Goal: Transaction & Acquisition: Purchase product/service

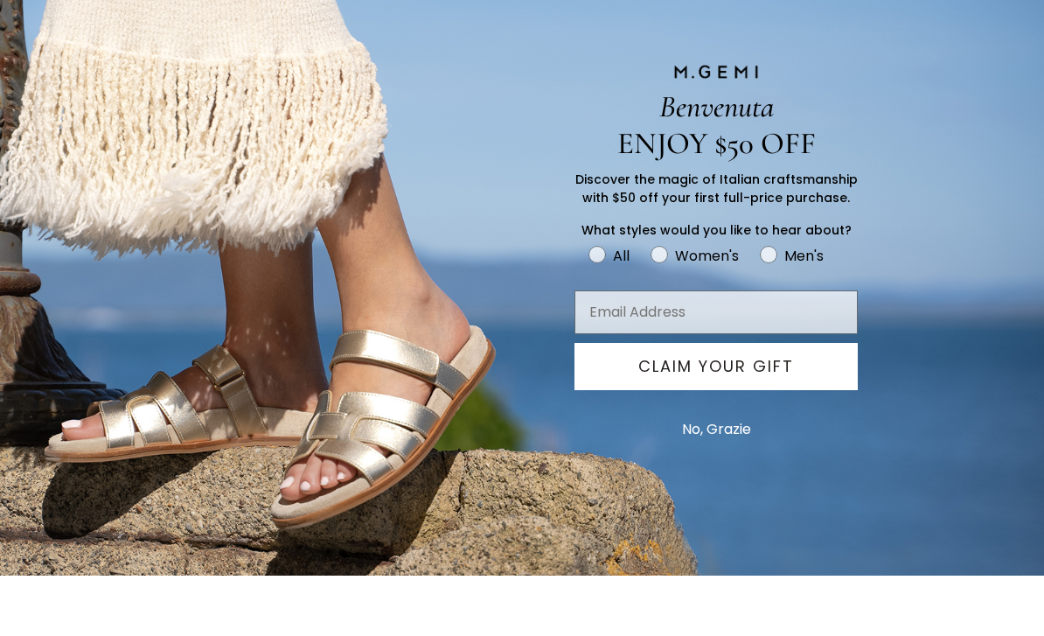
scroll to position [591, 0]
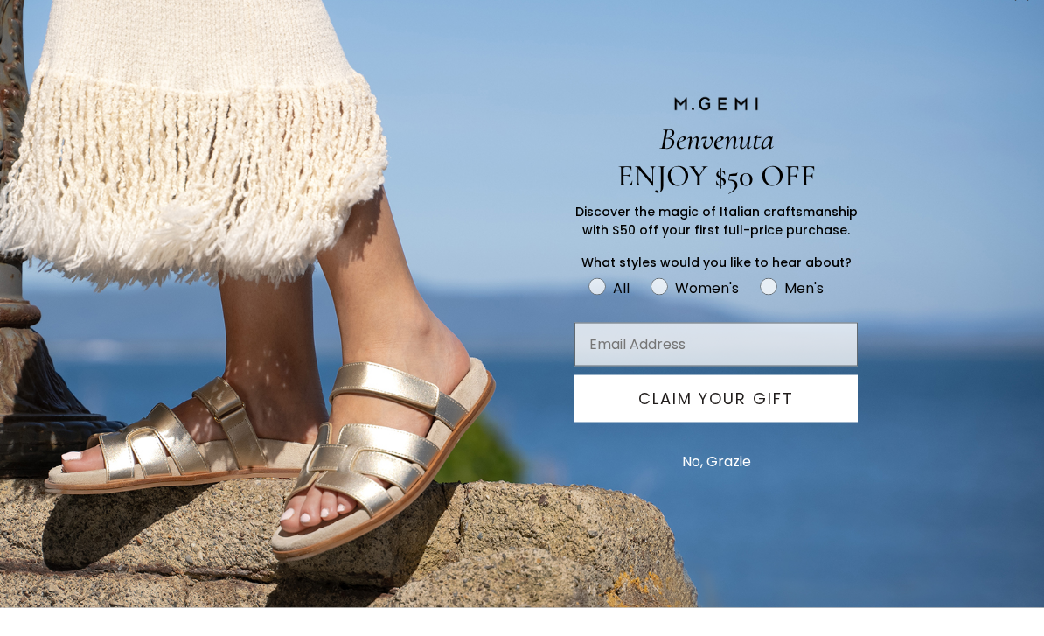
click at [714, 499] on button "No, Grazie" at bounding box center [716, 490] width 87 height 44
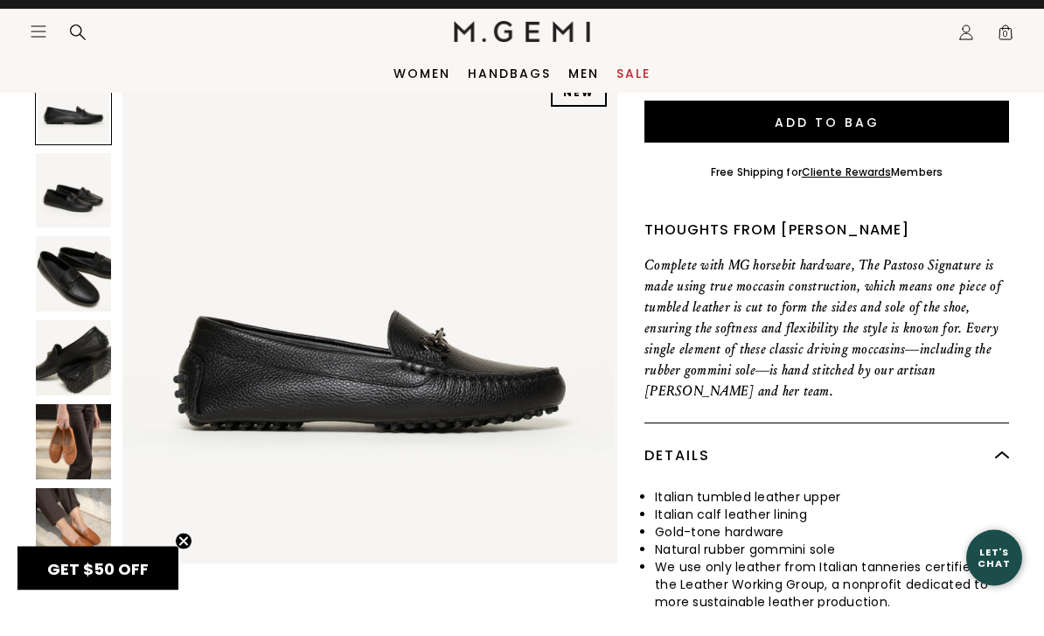
scroll to position [620, 0]
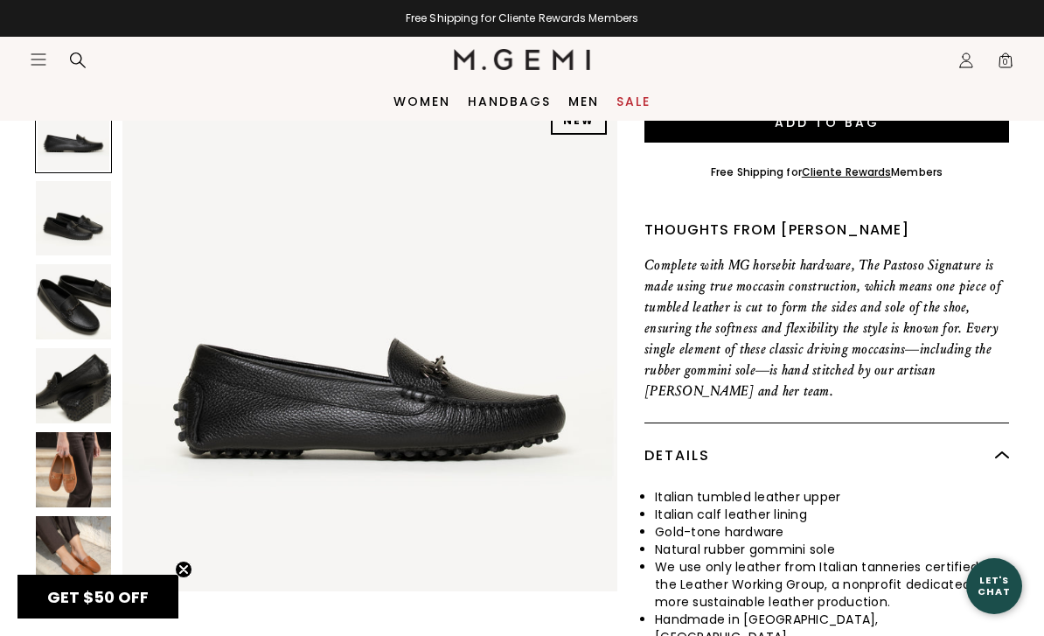
click at [645, 87] on div "Women Handbags Men Sale" at bounding box center [522, 101] width 1044 height 38
click at [636, 108] on link "Sale" at bounding box center [633, 101] width 34 height 14
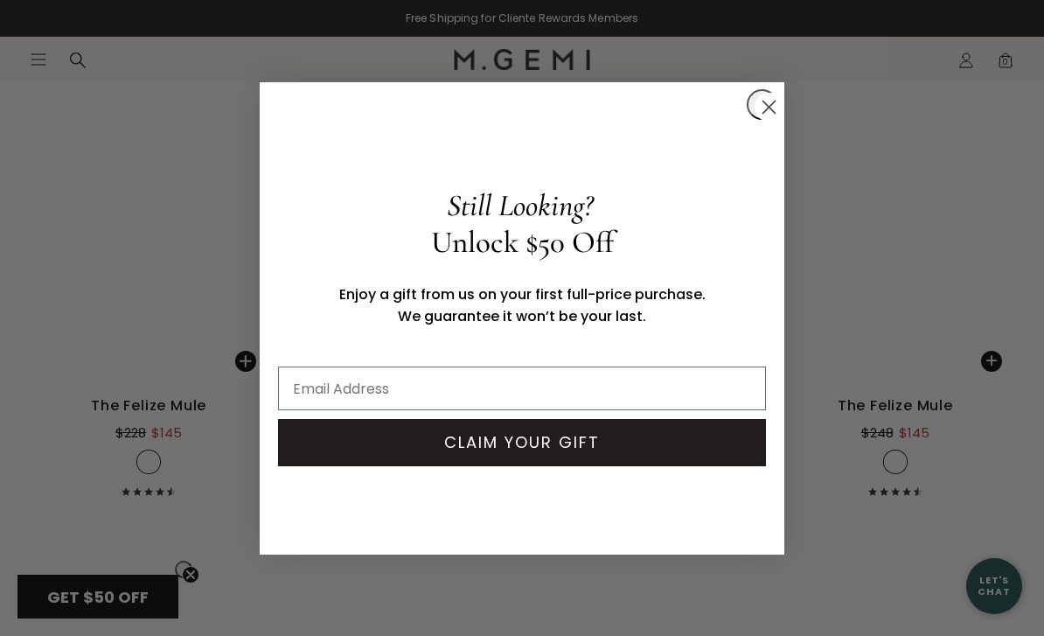
scroll to position [4696, 0]
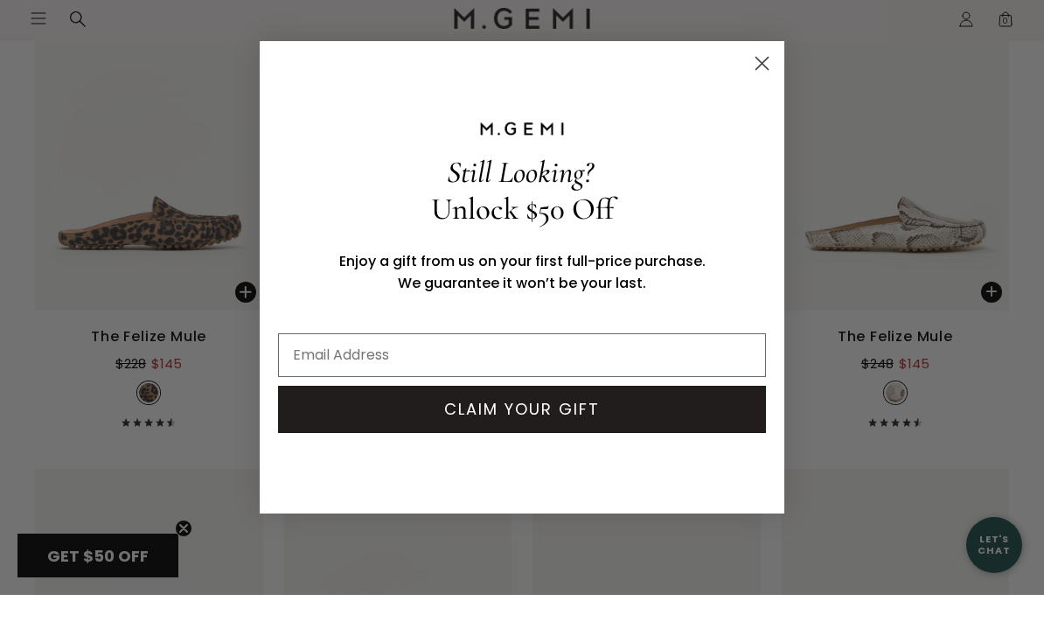
click at [770, 89] on icon "Close dialog" at bounding box center [762, 104] width 31 height 31
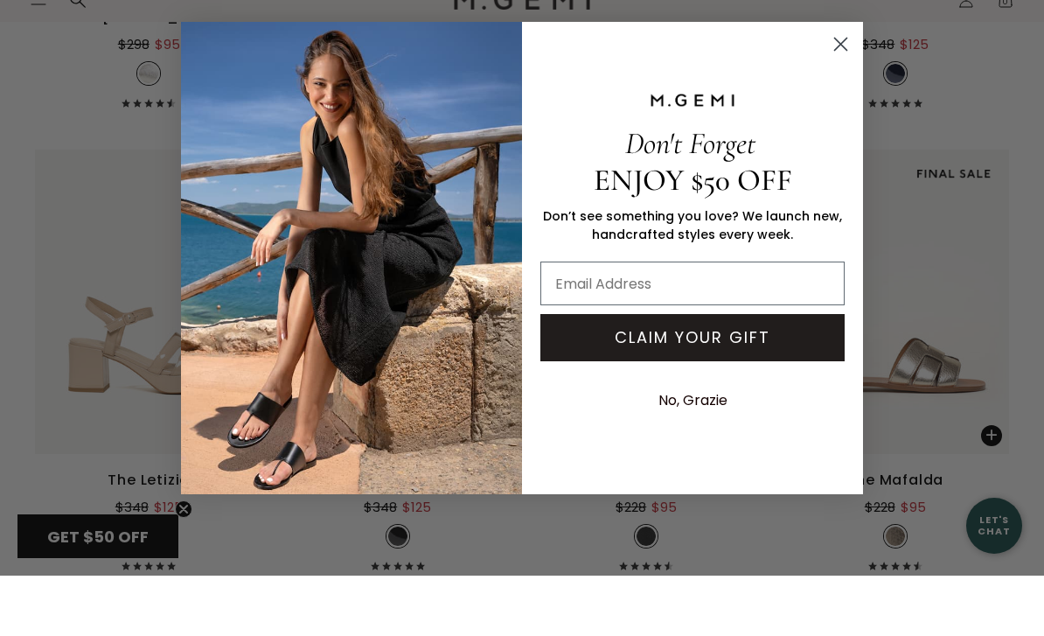
scroll to position [6847, 0]
click at [853, 89] on icon "Close dialog" at bounding box center [840, 104] width 31 height 31
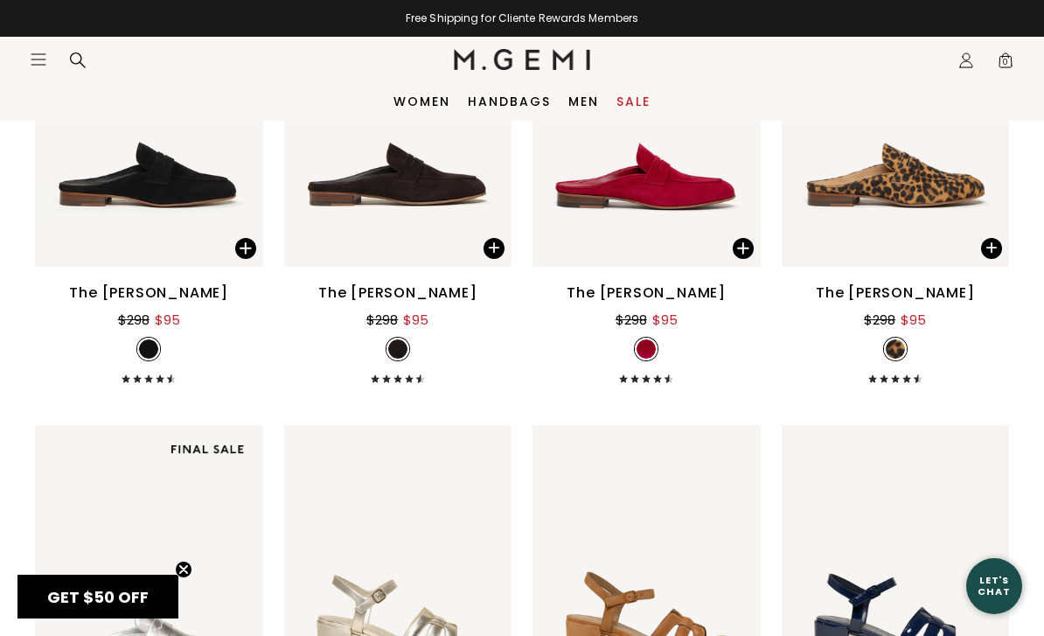
scroll to position [6169, 0]
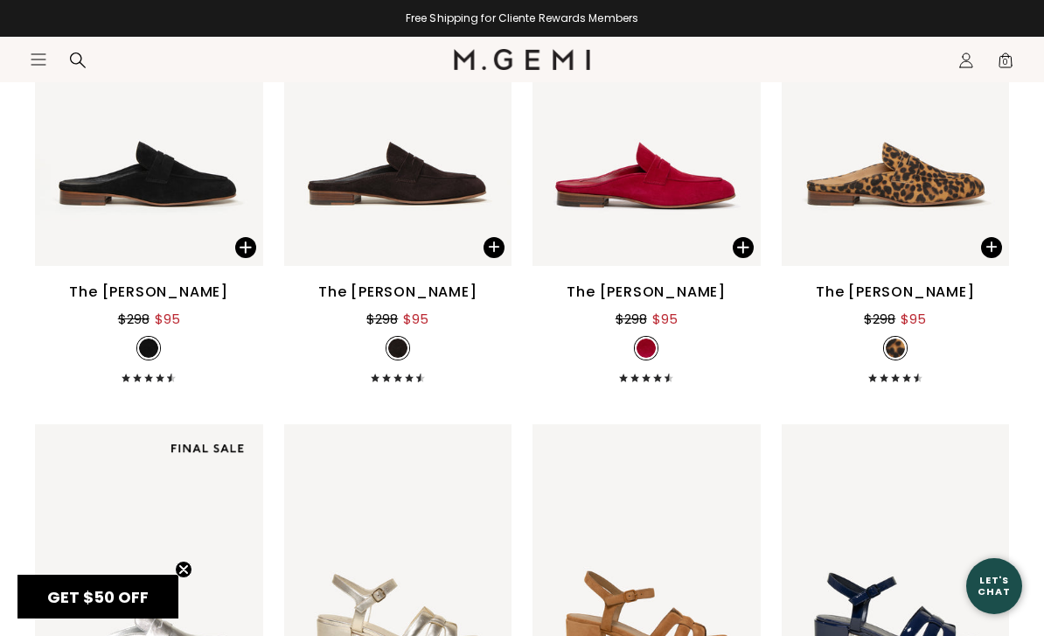
click at [413, 291] on div "The [PERSON_NAME]" at bounding box center [397, 292] width 159 height 21
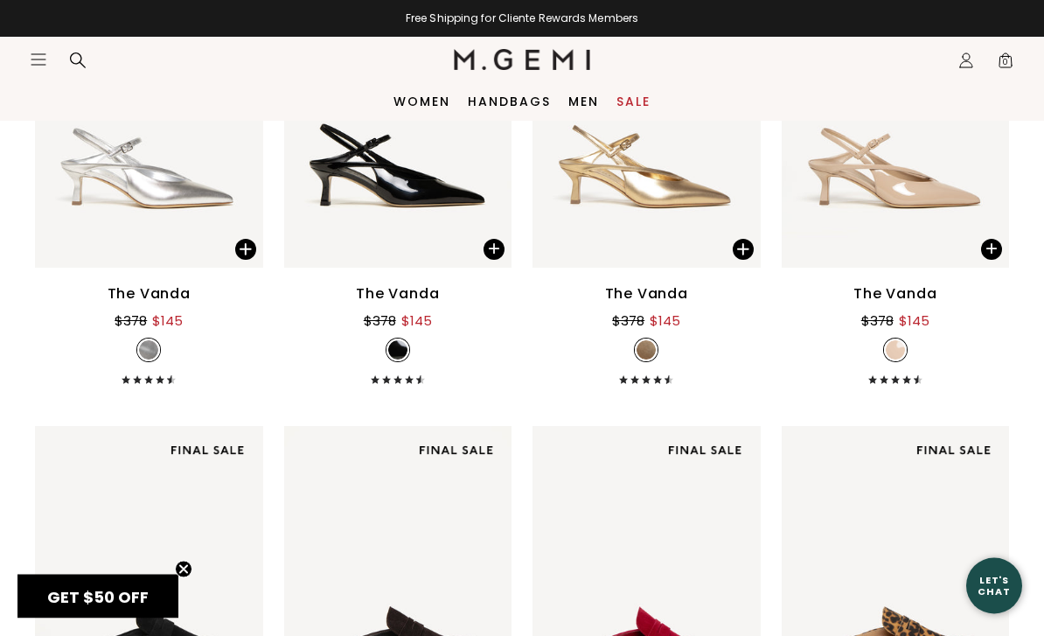
scroll to position [5703, 0]
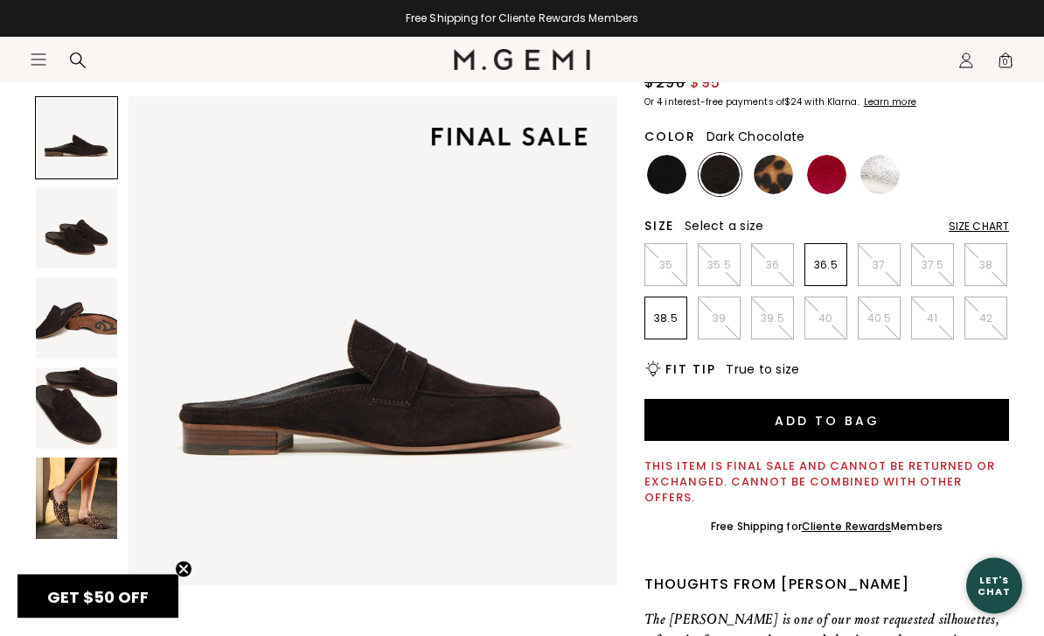
scroll to position [235, 0]
click at [665, 168] on img at bounding box center [666, 174] width 39 height 39
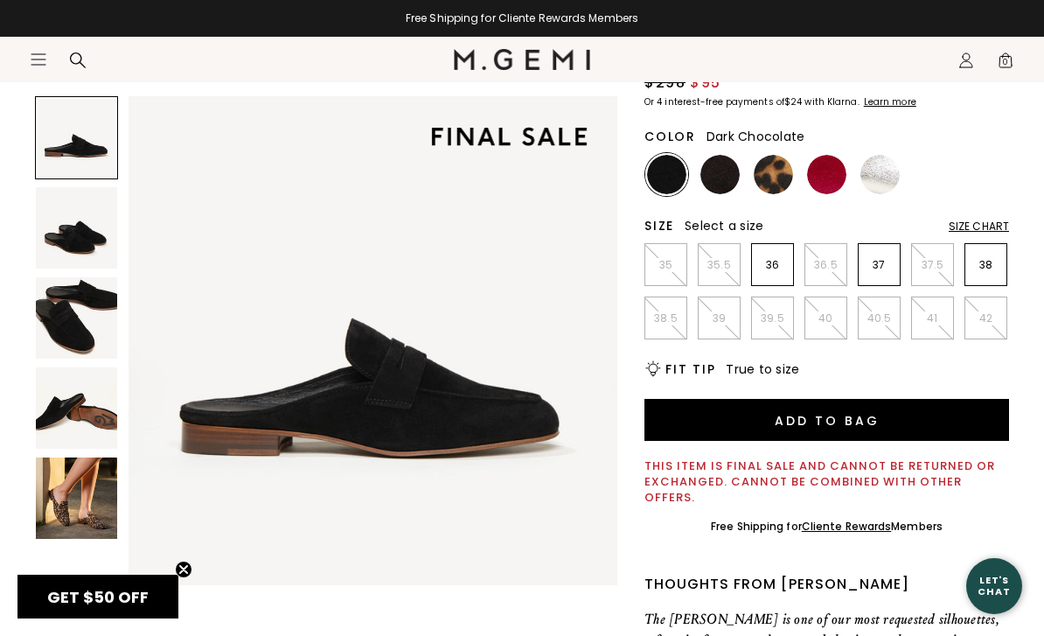
click at [717, 173] on img at bounding box center [719, 174] width 39 height 39
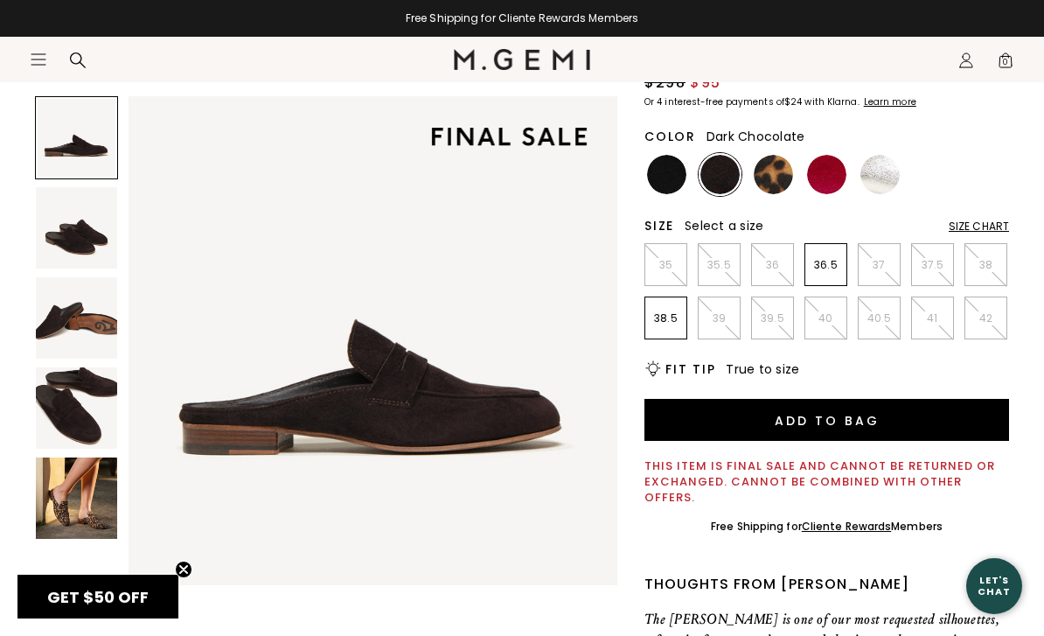
click at [783, 169] on img at bounding box center [773, 174] width 39 height 39
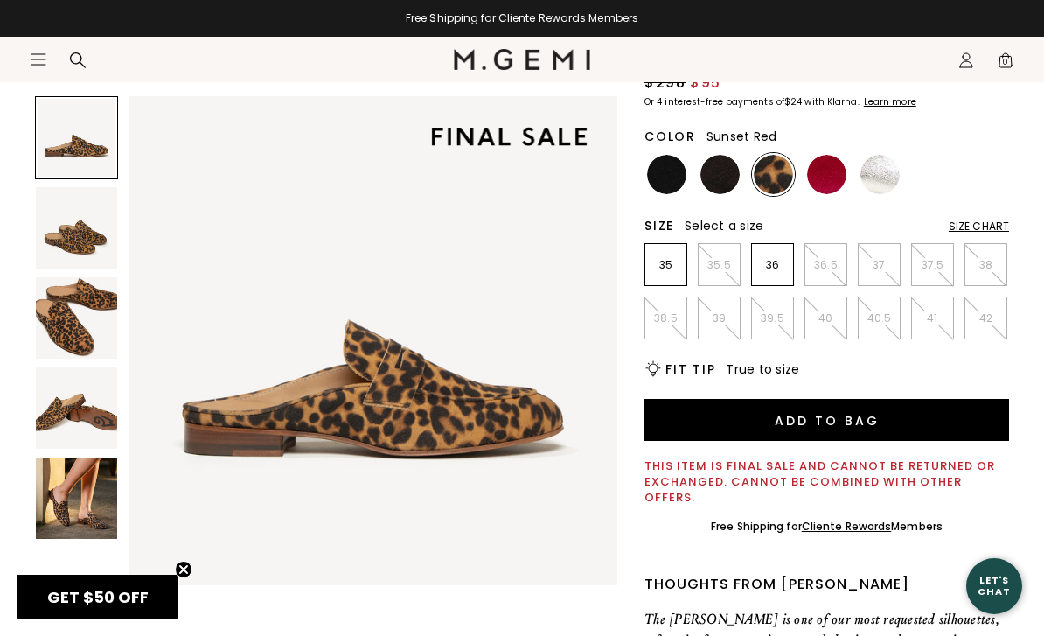
click at [835, 179] on img at bounding box center [826, 174] width 39 height 39
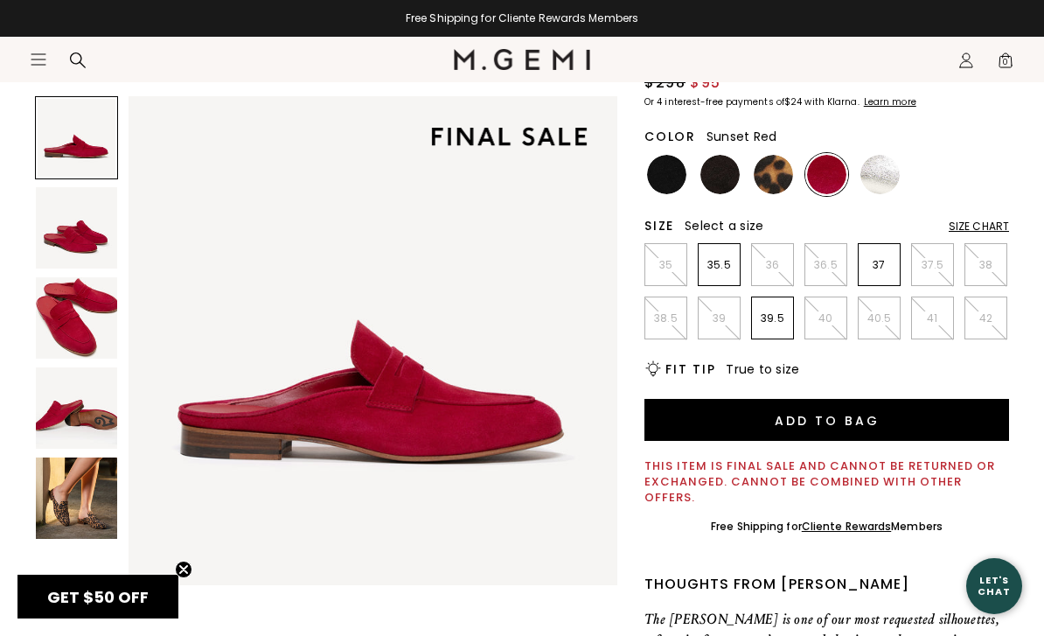
click at [883, 181] on img at bounding box center [879, 174] width 39 height 39
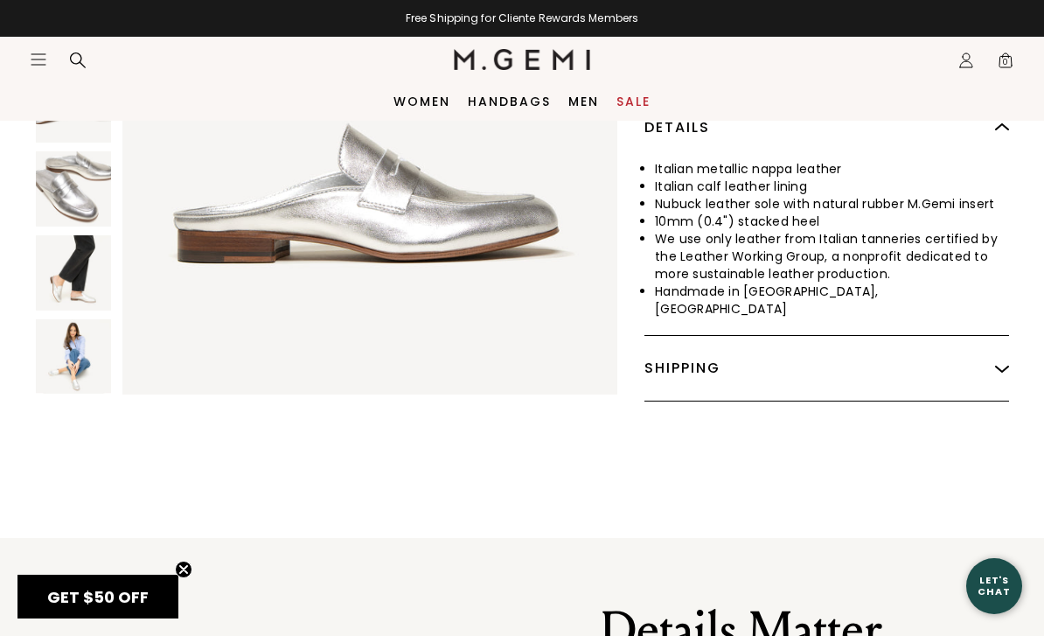
scroll to position [895, 0]
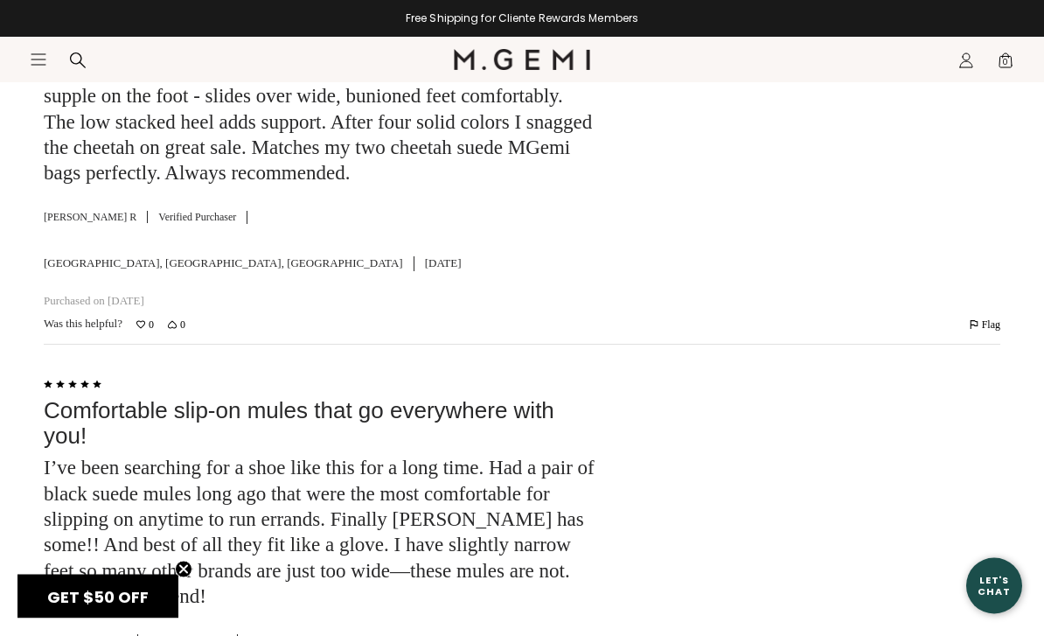
scroll to position [3081, 0]
